Goal: Navigation & Orientation: Find specific page/section

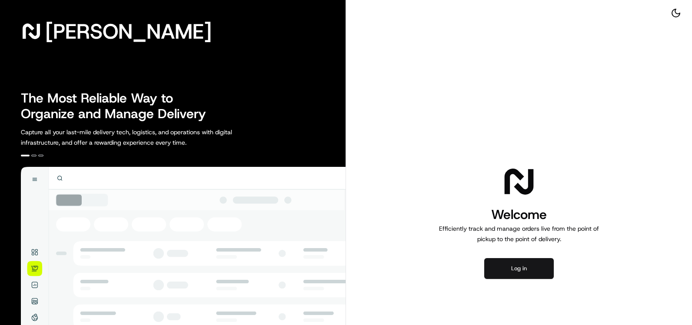
click at [521, 268] on button "Log in" at bounding box center [519, 268] width 70 height 21
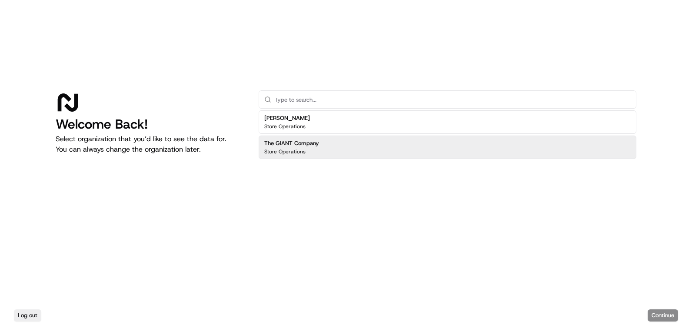
click at [352, 149] on div "The GIANT Company Store Operations" at bounding box center [448, 147] width 378 height 23
click at [664, 317] on button "Continue" at bounding box center [663, 316] width 30 height 12
